Goal: Transaction & Acquisition: Purchase product/service

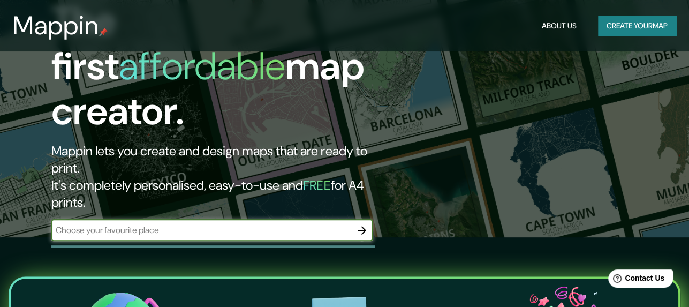
scroll to position [107, 0]
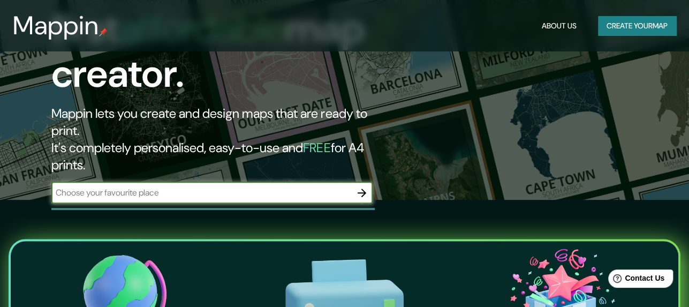
click at [293, 186] on input "text" at bounding box center [201, 192] width 300 height 12
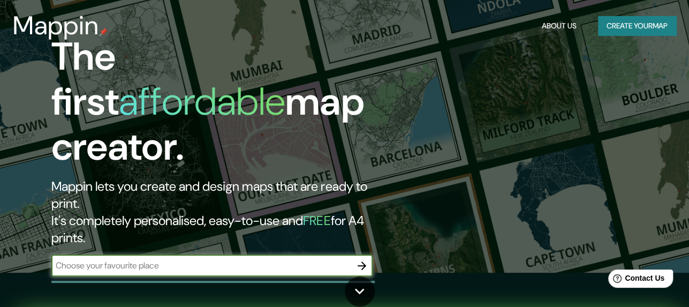
scroll to position [0, 0]
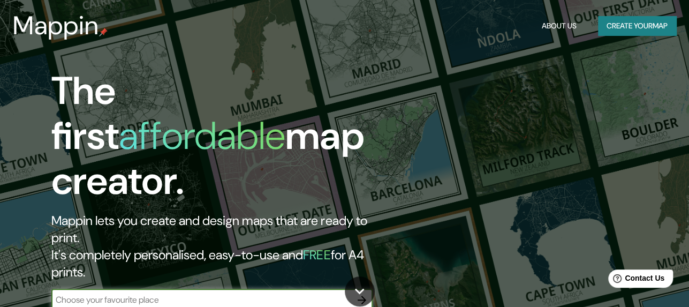
click at [646, 25] on button "Create your map" at bounding box center [637, 26] width 78 height 20
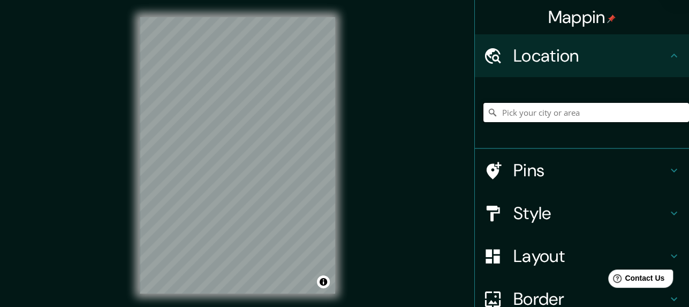
click at [556, 117] on input "Pick your city or area" at bounding box center [586, 112] width 206 height 19
paste input "-25.503974237721252, -57.56959247611487"
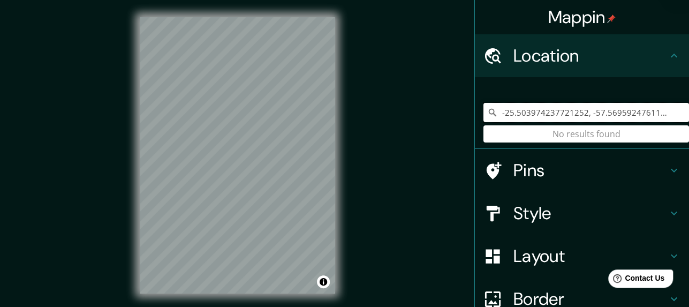
type input "-25.503974237721252, -57.56959247611487"
drag, startPoint x: 664, startPoint y: 110, endPoint x: 428, endPoint y: 153, distance: 239.9
click at [428, 153] on div "Mappin Location [GEOGRAPHIC_DATA] No results found Pins Style Layout Border Cho…" at bounding box center [344, 164] width 689 height 328
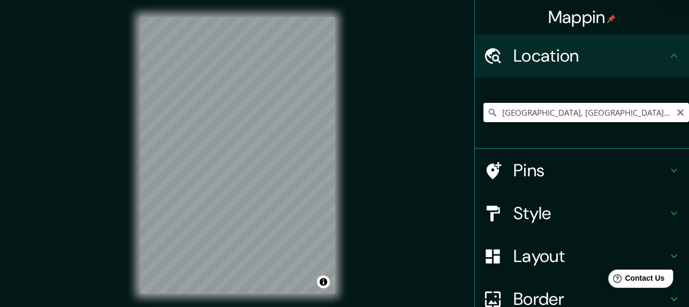
click at [613, 178] on h4 "Pins" at bounding box center [590, 170] width 154 height 21
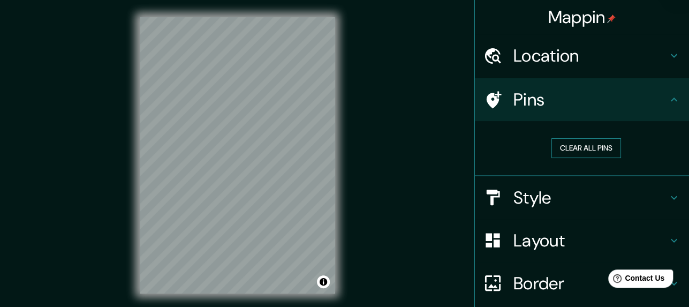
click at [607, 148] on button "Clear all pins" at bounding box center [586, 148] width 70 height 20
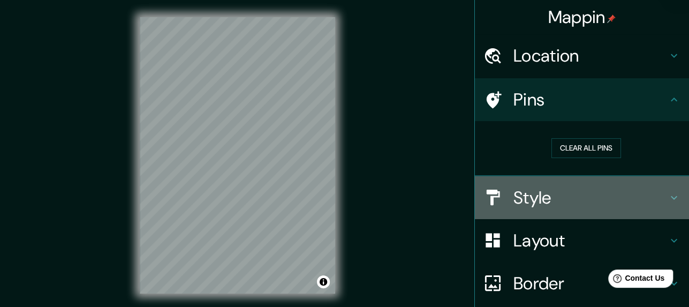
click at [564, 201] on h4 "Style" at bounding box center [590, 197] width 154 height 21
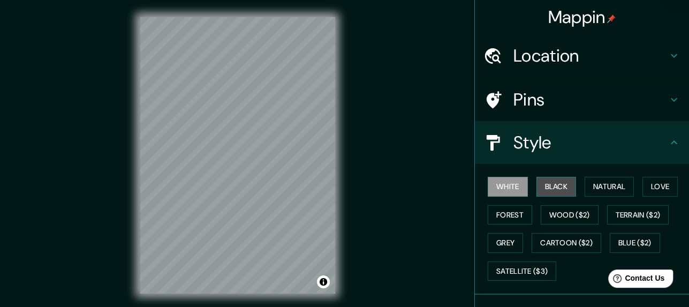
click at [553, 190] on button "Black" at bounding box center [556, 187] width 40 height 20
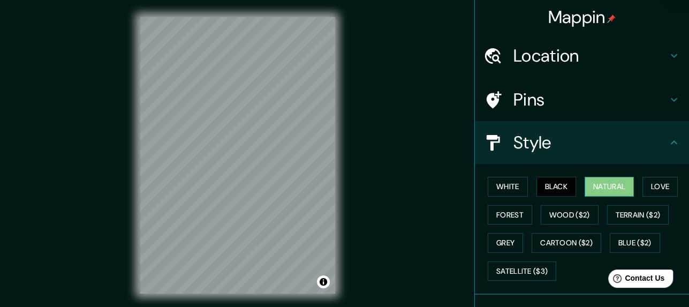
click at [593, 183] on button "Natural" at bounding box center [609, 187] width 49 height 20
click at [494, 208] on button "Forest" at bounding box center [510, 215] width 44 height 20
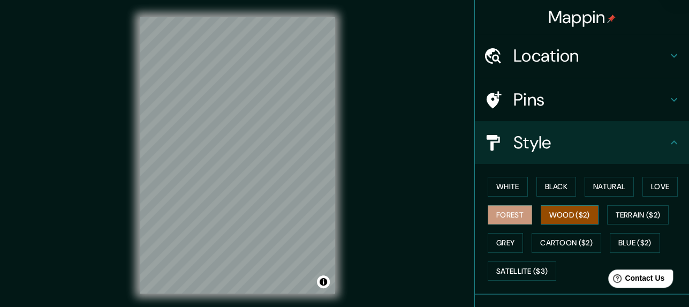
click at [560, 211] on button "Wood ($2)" at bounding box center [570, 215] width 58 height 20
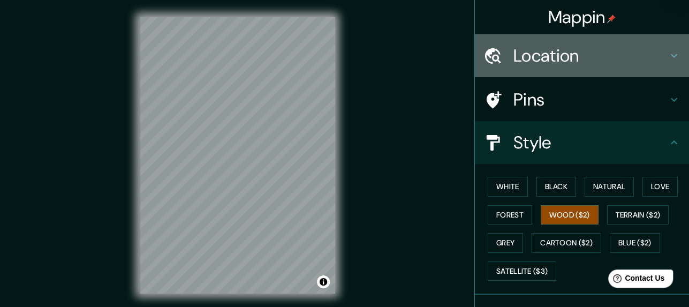
click at [597, 51] on h4 "Location" at bounding box center [590, 55] width 154 height 21
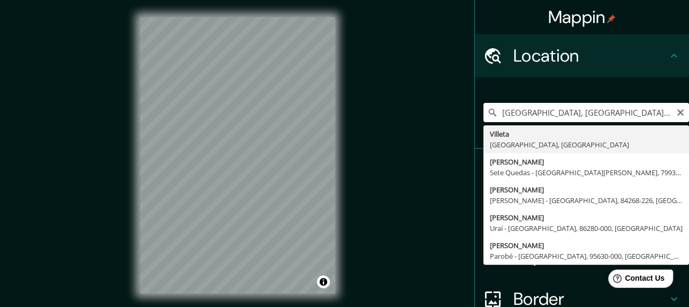
drag, startPoint x: 605, startPoint y: 112, endPoint x: 519, endPoint y: 118, distance: 85.9
click at [519, 118] on input "[GEOGRAPHIC_DATA], [GEOGRAPHIC_DATA], [GEOGRAPHIC_DATA]" at bounding box center [586, 112] width 206 height 19
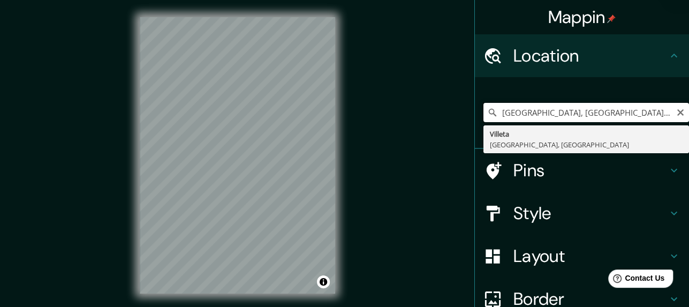
drag, startPoint x: 603, startPoint y: 111, endPoint x: 522, endPoint y: 126, distance: 81.6
click at [522, 111] on input "Villeta, l, [GEOGRAPHIC_DATA]" at bounding box center [586, 112] width 206 height 19
click at [518, 116] on input "Villeta,, [GEOGRAPHIC_DATA]" at bounding box center [586, 112] width 206 height 19
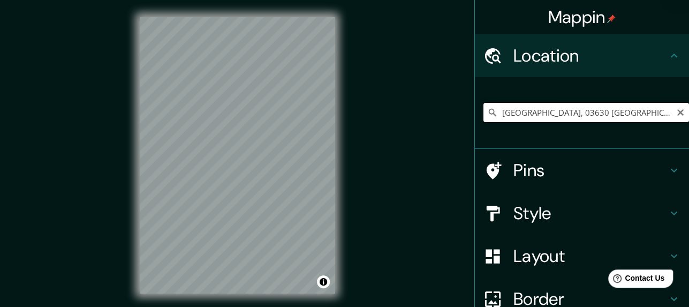
scroll to position [0, 42]
drag, startPoint x: 495, startPoint y: 112, endPoint x: 696, endPoint y: 121, distance: 201.5
click at [689, 121] on html "Mappin Location [GEOGRAPHIC_DATA], 03630 [GEOGRAPHIC_DATA], [GEOGRAPHIC_DATA], …" at bounding box center [344, 153] width 689 height 307
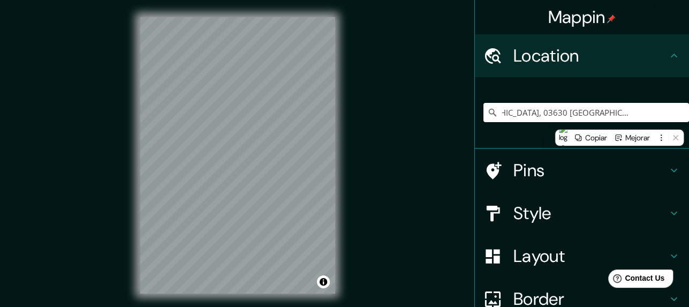
type input "[GEOGRAPHIC_DATA], 03630 [GEOGRAPHIC_DATA], provincia de [GEOGRAPHIC_DATA], [GE…"
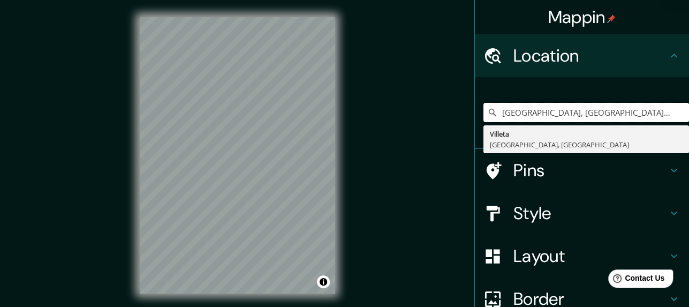
type input "[GEOGRAPHIC_DATA], [GEOGRAPHIC_DATA], [GEOGRAPHIC_DATA]"
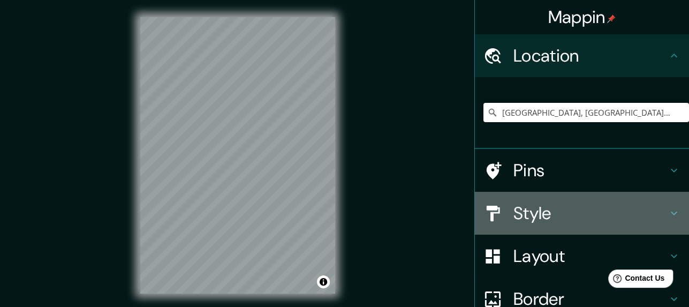
click at [578, 211] on h4 "Style" at bounding box center [590, 212] width 154 height 21
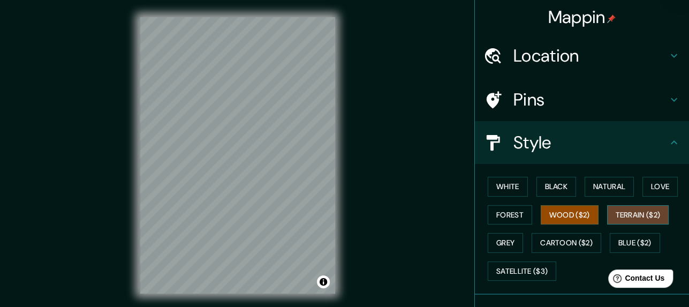
click at [625, 214] on button "Terrain ($2)" at bounding box center [638, 215] width 62 height 20
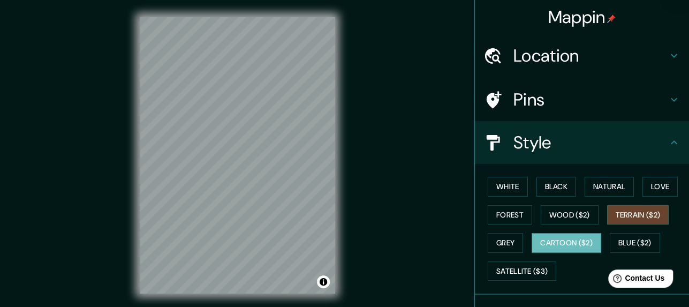
click at [552, 240] on button "Cartoon ($2)" at bounding box center [567, 243] width 70 height 20
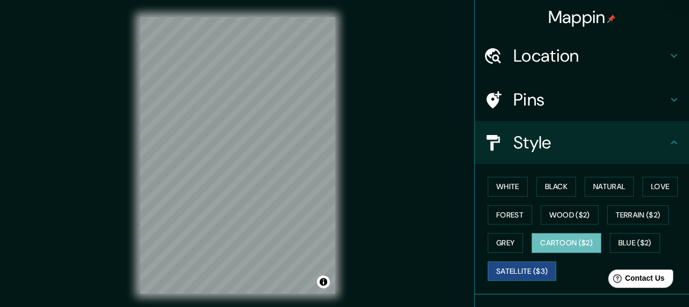
click at [538, 268] on button "Satellite ($3)" at bounding box center [522, 271] width 69 height 20
click at [529, 205] on div "White Black Natural Love Forest Wood ($2) Terrain ($2) Grey Cartoon ($2) Blue (…" at bounding box center [586, 228] width 206 height 112
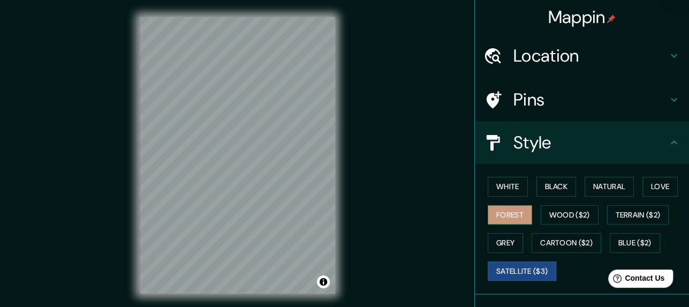
click at [499, 213] on button "Forest" at bounding box center [510, 215] width 44 height 20
click at [339, 187] on div "© Mapbox © OpenStreetMap Improve this map" at bounding box center [238, 155] width 230 height 310
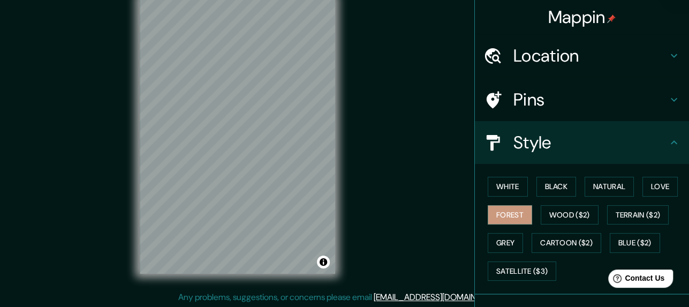
scroll to position [21, 0]
click at [92, 97] on div "Mappin Location [GEOGRAPHIC_DATA], [GEOGRAPHIC_DATA], [GEOGRAPHIC_DATA] Villeta…" at bounding box center [344, 143] width 689 height 328
click at [360, 282] on div "Mappin Location [GEOGRAPHIC_DATA], [GEOGRAPHIC_DATA], [GEOGRAPHIC_DATA] Villeta…" at bounding box center [344, 143] width 689 height 328
click at [552, 65] on h4 "Location" at bounding box center [590, 55] width 154 height 21
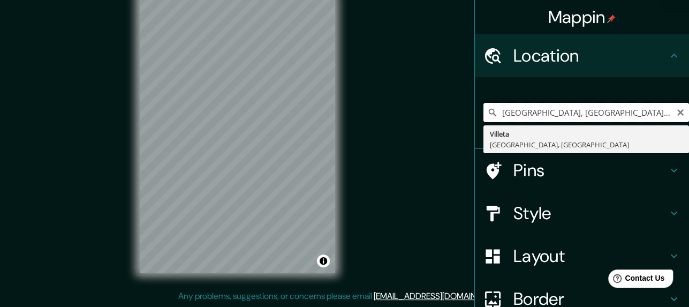
click at [648, 112] on input "[GEOGRAPHIC_DATA], [GEOGRAPHIC_DATA], [GEOGRAPHIC_DATA]" at bounding box center [586, 112] width 206 height 19
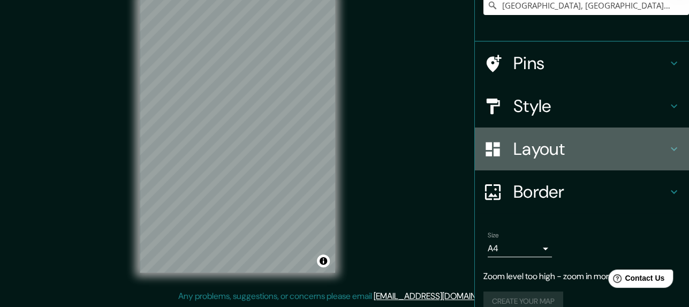
click at [579, 141] on h4 "Layout" at bounding box center [590, 148] width 154 height 21
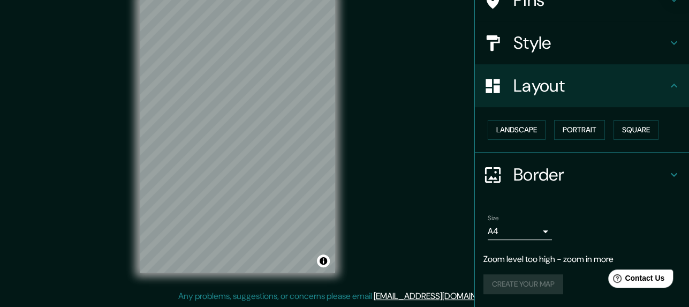
scroll to position [90, 0]
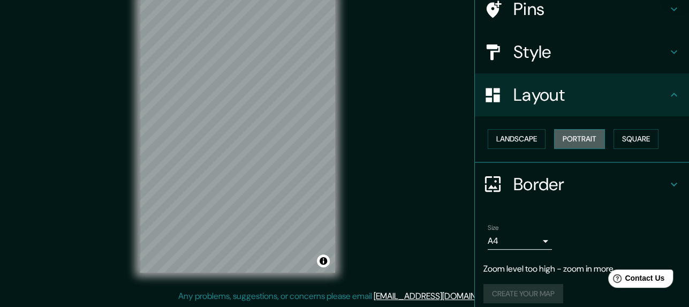
click at [566, 145] on button "Portrait" at bounding box center [579, 139] width 51 height 20
click at [514, 138] on button "Landscape" at bounding box center [517, 139] width 58 height 20
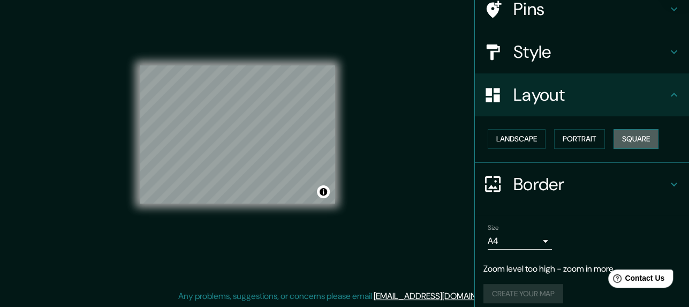
click at [639, 136] on button "Square" at bounding box center [635, 139] width 45 height 20
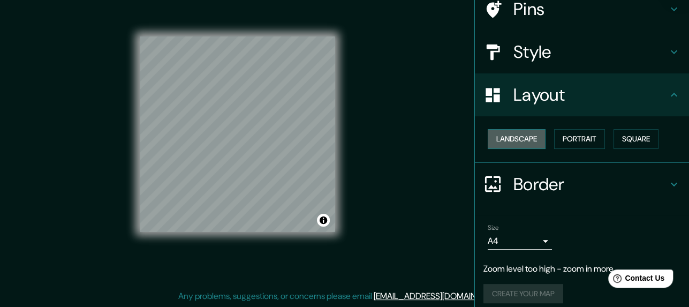
click at [516, 142] on button "Landscape" at bounding box center [517, 139] width 58 height 20
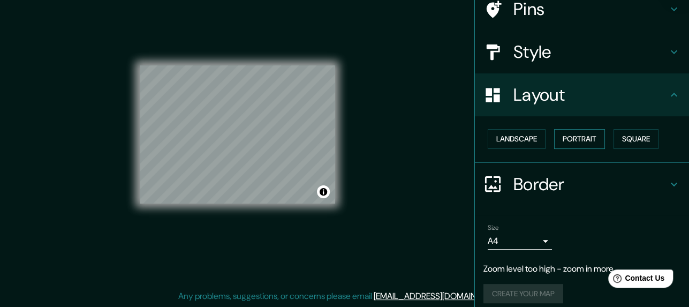
click at [560, 132] on button "Portrait" at bounding box center [579, 139] width 51 height 20
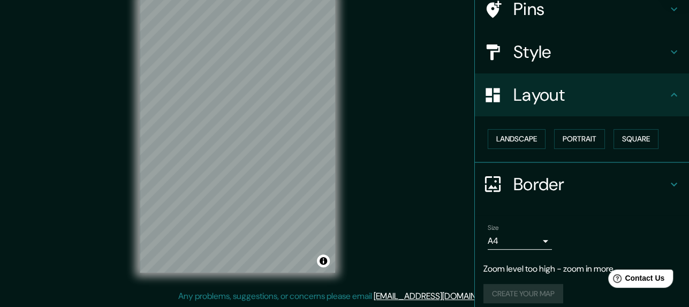
scroll to position [99, 0]
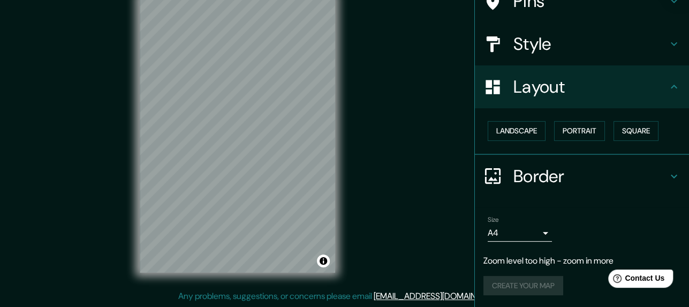
click at [531, 170] on h4 "Border" at bounding box center [590, 175] width 154 height 21
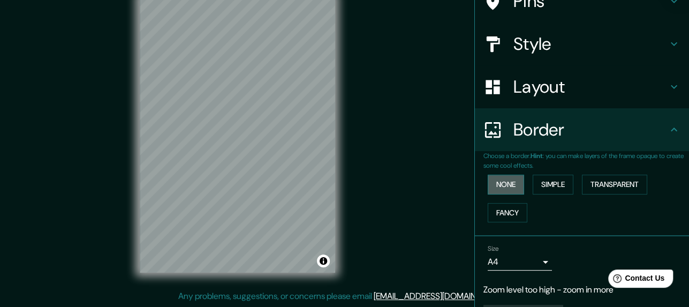
click at [493, 183] on button "None" at bounding box center [506, 185] width 36 height 20
click at [560, 186] on button "Simple" at bounding box center [553, 185] width 41 height 20
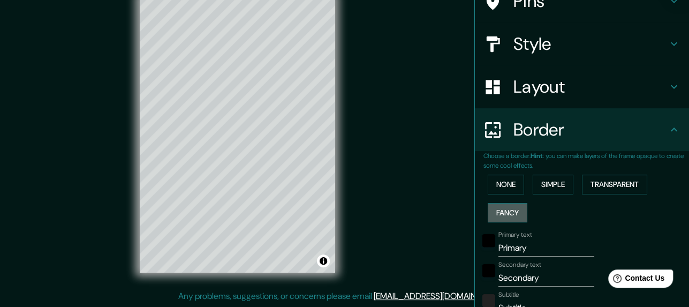
click at [498, 207] on button "Fancy" at bounding box center [508, 213] width 40 height 20
click at [602, 184] on button "Transparent" at bounding box center [614, 185] width 65 height 20
click at [563, 186] on button "Simple" at bounding box center [553, 185] width 41 height 20
click at [489, 188] on button "None" at bounding box center [506, 185] width 36 height 20
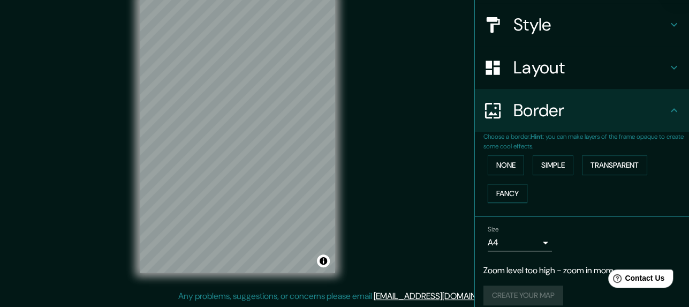
scroll to position [128, 0]
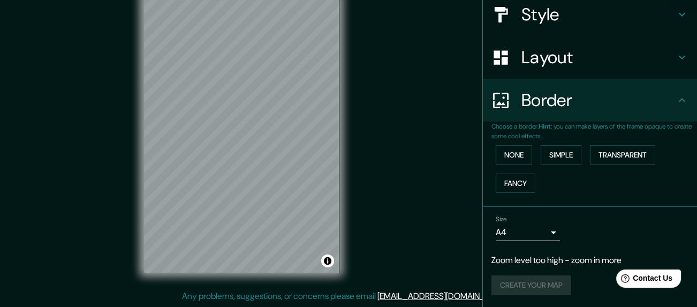
click at [531, 231] on body "Mappin Location [GEOGRAPHIC_DATA], [GEOGRAPHIC_DATA], [GEOGRAPHIC_DATA] [GEOGRA…" at bounding box center [348, 132] width 697 height 307
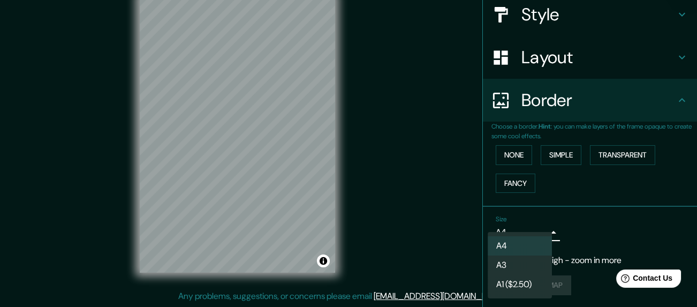
click at [610, 225] on div at bounding box center [348, 153] width 697 height 307
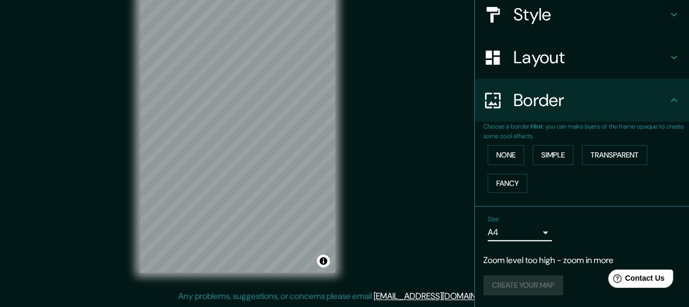
click at [510, 280] on div "Create your map" at bounding box center [581, 285] width 197 height 20
click at [520, 254] on p "Zoom level too high - zoom in more" at bounding box center [581, 260] width 197 height 13
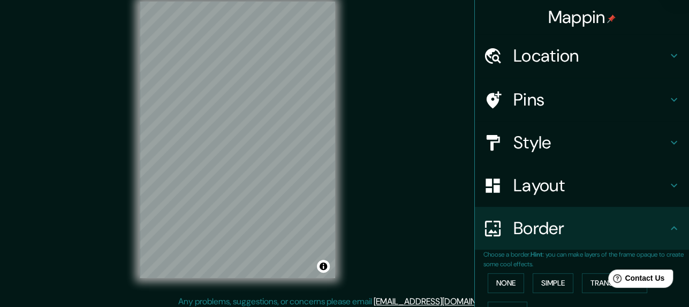
scroll to position [0, 0]
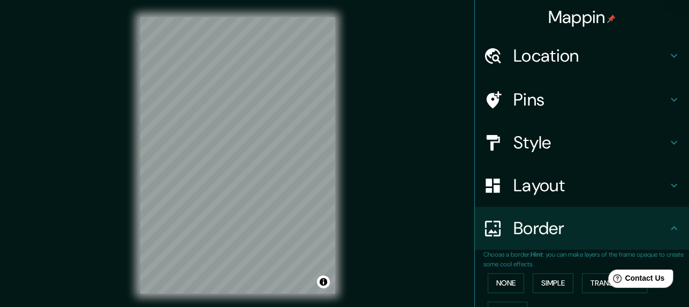
click at [566, 52] on h4 "Location" at bounding box center [590, 55] width 154 height 21
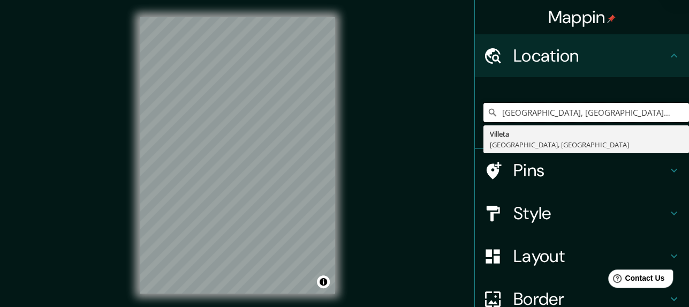
drag, startPoint x: 602, startPoint y: 115, endPoint x: 434, endPoint y: 140, distance: 170.0
click at [434, 140] on div "Mappin Location [GEOGRAPHIC_DATA], [GEOGRAPHIC_DATA], [GEOGRAPHIC_DATA] [GEOGRA…" at bounding box center [344, 164] width 689 height 328
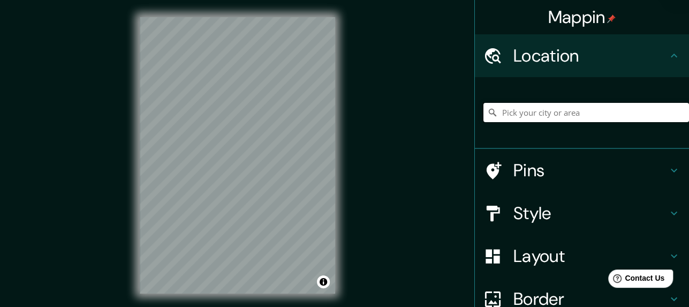
paste input "-25.507209771356628, -57.55851428811486"
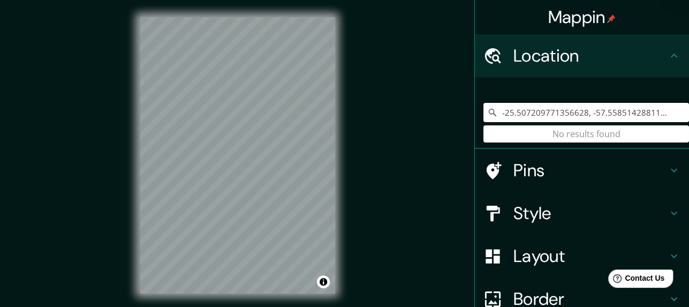
type input "-25.507209771356628, -57.55851428811486"
drag, startPoint x: 662, startPoint y: 108, endPoint x: 465, endPoint y: 110, distance: 197.0
click at [465, 110] on div "Mappin Location [GEOGRAPHIC_DATA] No results found Pins Style Layout Border Cho…" at bounding box center [344, 164] width 689 height 328
